Goal: Information Seeking & Learning: Check status

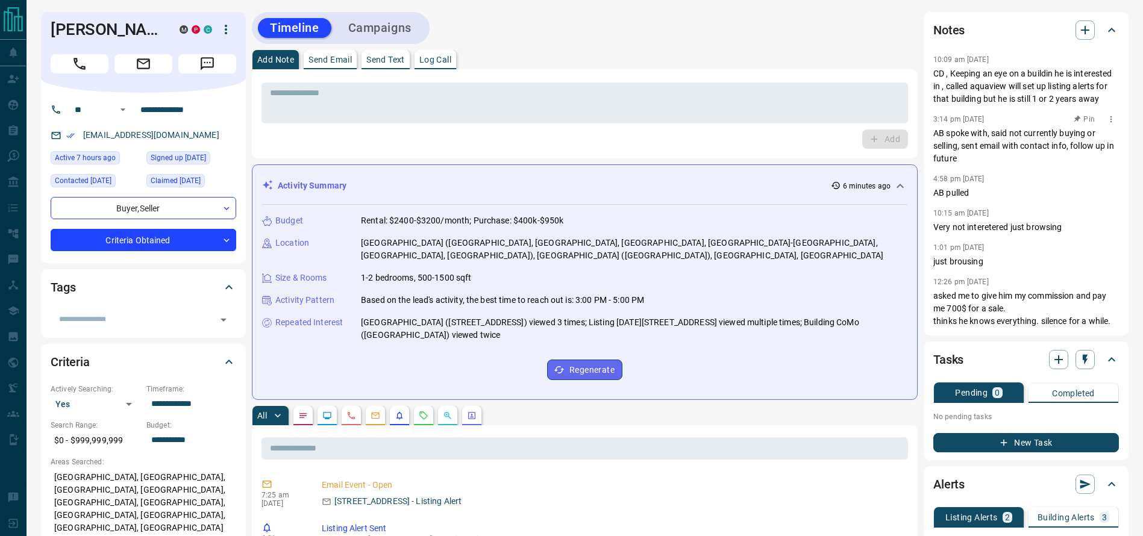
click at [1011, 125] on div "3:14 pm [DATE] Pin" at bounding box center [1026, 119] width 186 height 16
click at [990, 113] on div "3:14 pm [DATE] Pin" at bounding box center [1026, 119] width 186 height 16
click at [951, 88] on p "CD , Keeping an eye on a buildin he is interested in , called aquaview will set…" at bounding box center [1026, 86] width 186 height 38
click at [891, 89] on textarea at bounding box center [585, 103] width 630 height 31
click at [853, 56] on div "Add Note Send Email Send Text Log Call" at bounding box center [585, 59] width 666 height 19
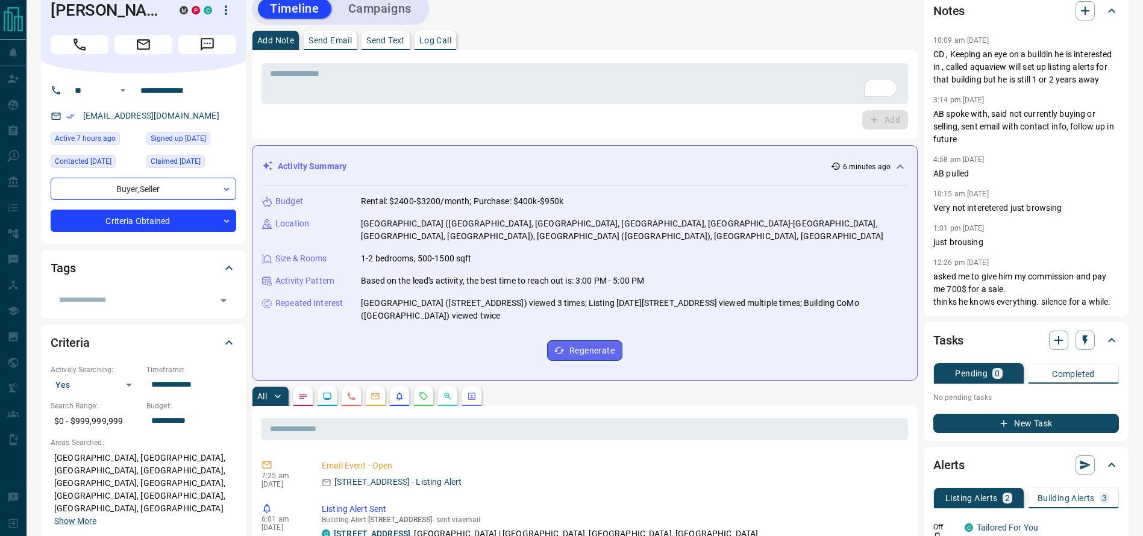
scroll to position [18, 0]
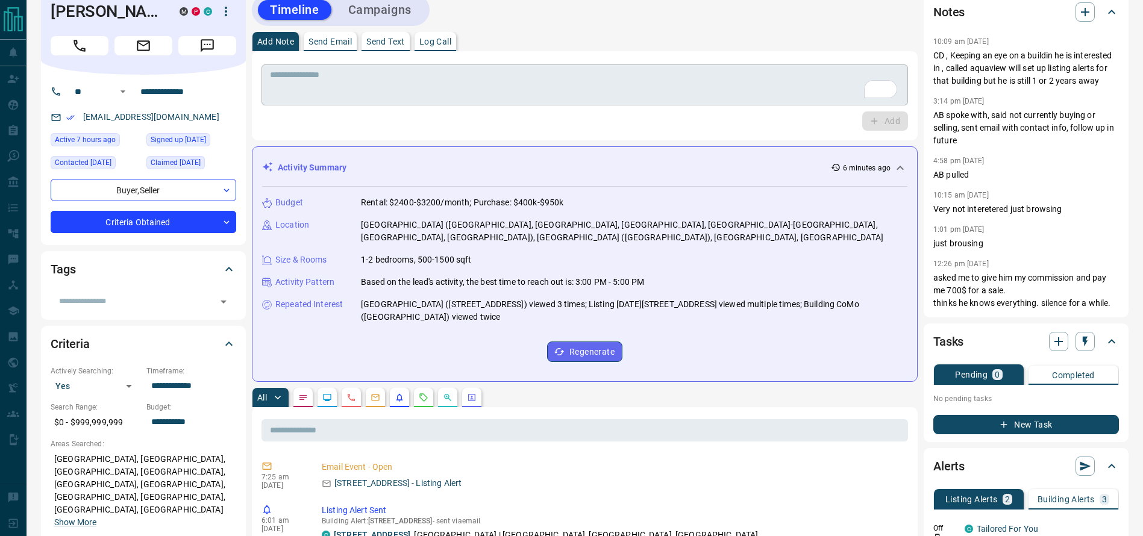
click at [901, 66] on div "* ​" at bounding box center [585, 84] width 647 height 41
click at [981, 79] on p "CD , Keeping an eye on a buildin he is interested in , called aquaview will set…" at bounding box center [1026, 68] width 186 height 38
click at [983, 81] on p "CD , Keeping an eye on a buildin he is interested in , called aquaview will set…" at bounding box center [1026, 68] width 186 height 38
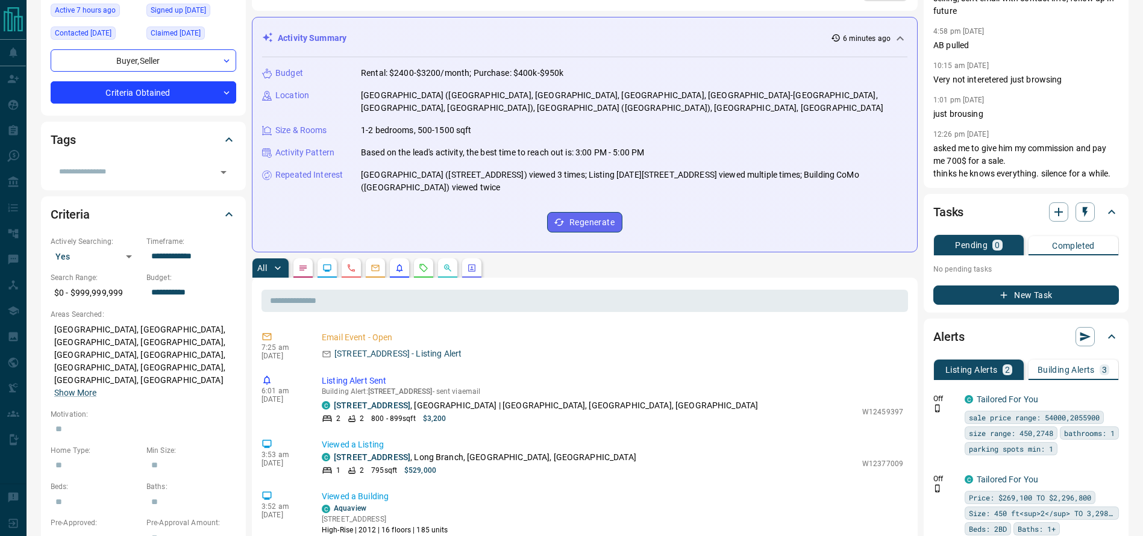
scroll to position [148, 0]
click at [1097, 362] on button "Building Alerts 3" at bounding box center [1074, 369] width 90 height 20
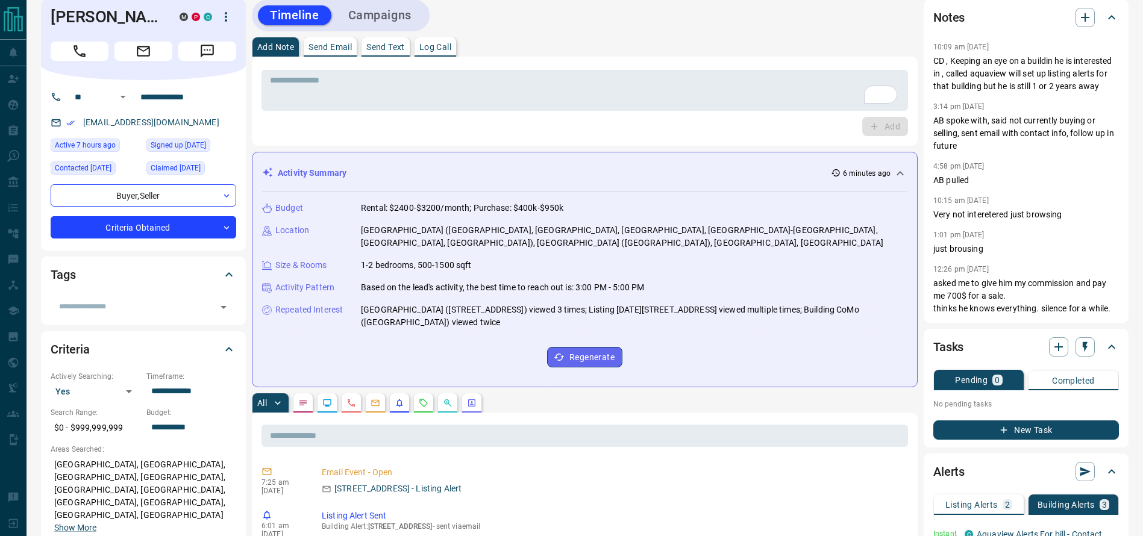
scroll to position [0, 0]
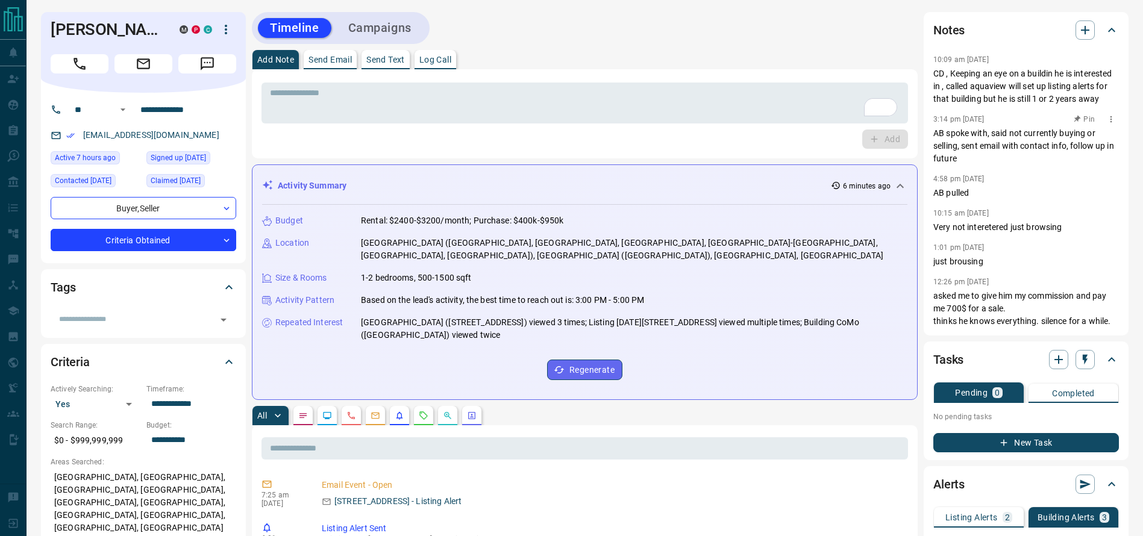
click at [955, 156] on p "AB spoke with, said not currently buying or selling, sent email with contact in…" at bounding box center [1026, 146] width 186 height 38
click at [953, 155] on p "AB spoke with, said not currently buying or selling, sent email with contact in…" at bounding box center [1026, 146] width 186 height 38
click at [835, 83] on div "* ​" at bounding box center [585, 103] width 647 height 41
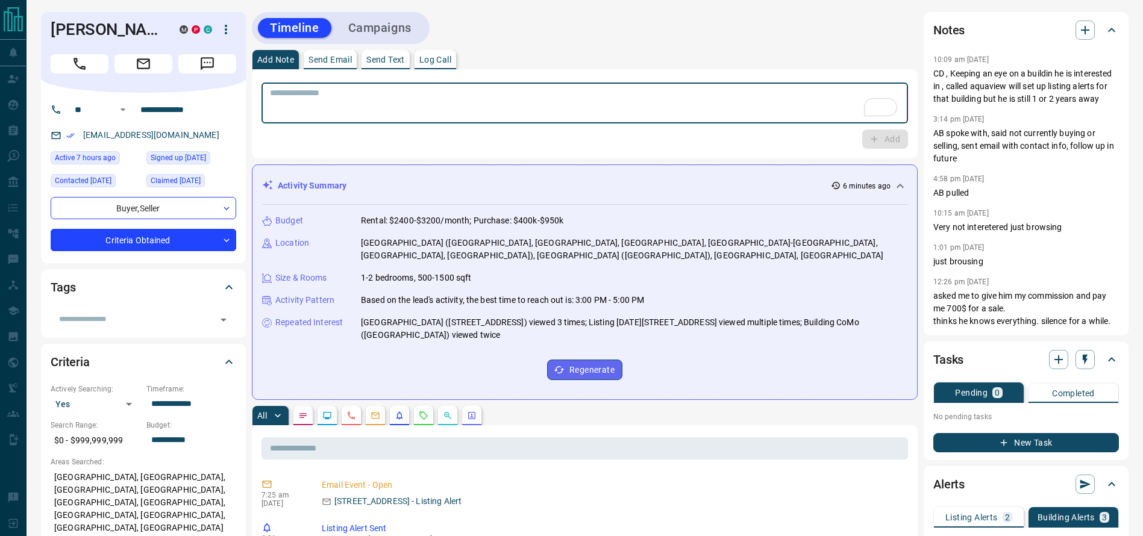
click at [792, 54] on div "Add Note Send Email Send Text Log Call" at bounding box center [585, 59] width 666 height 19
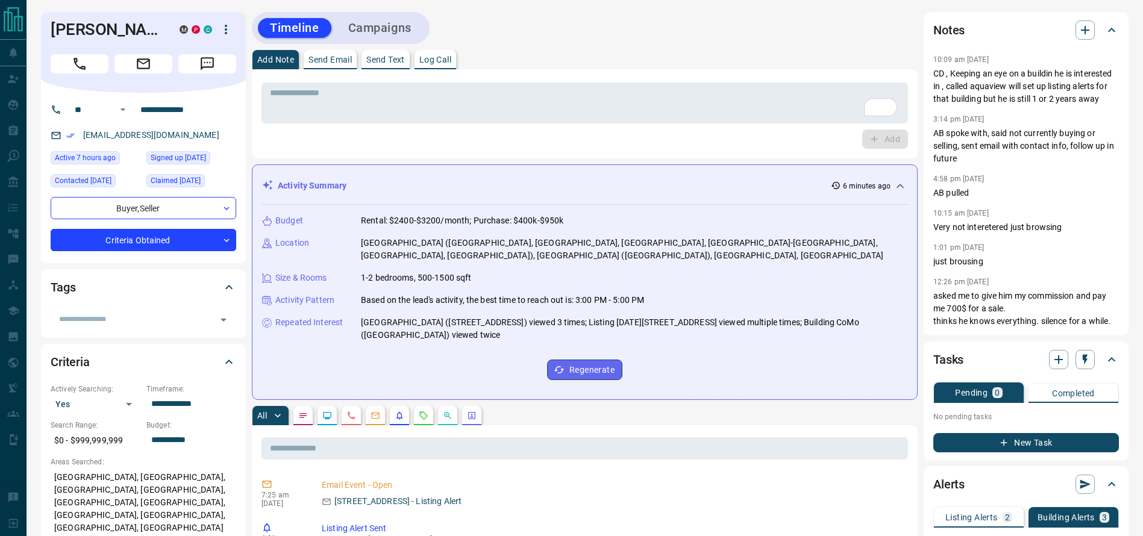
click at [792, 54] on div "Add Note Send Email Send Text Log Call" at bounding box center [585, 59] width 666 height 19
